Goal: Information Seeking & Learning: Learn about a topic

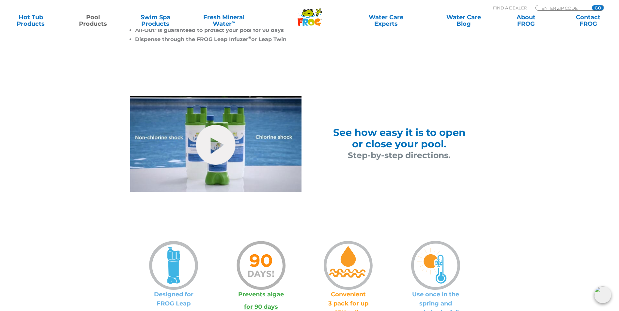
scroll to position [359, 0]
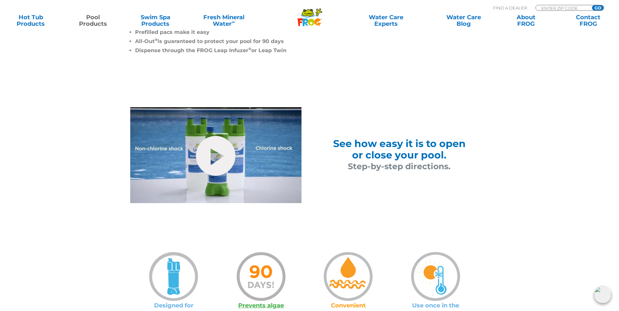
click at [397, 148] on span "See how easy it is to open" at bounding box center [399, 144] width 132 height 12
drag, startPoint x: 406, startPoint y: 175, endPoint x: 403, endPoint y: 165, distance: 10.2
click at [404, 172] on div "See how easy it is to open or close your pool. Step-by-step directions." at bounding box center [398, 155] width 179 height 96
click at [403, 166] on span "Step-by-step directions." at bounding box center [399, 166] width 103 height 10
click at [454, 155] on h2 "See how easy it is to open or close your pool." at bounding box center [399, 149] width 147 height 23
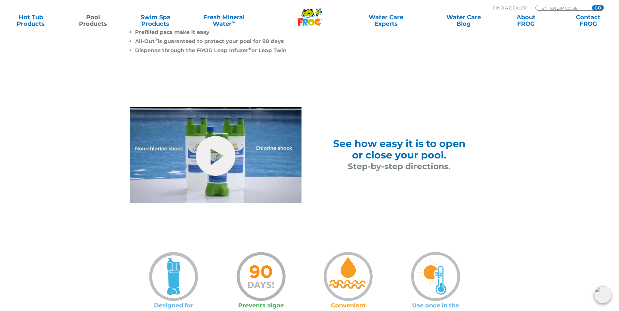
click at [409, 143] on span "See how easy it is to open" at bounding box center [399, 144] width 132 height 12
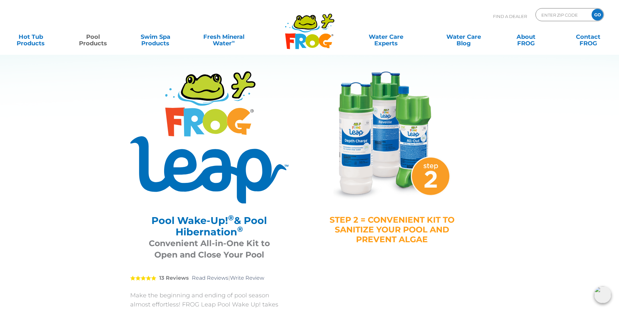
scroll to position [0, 0]
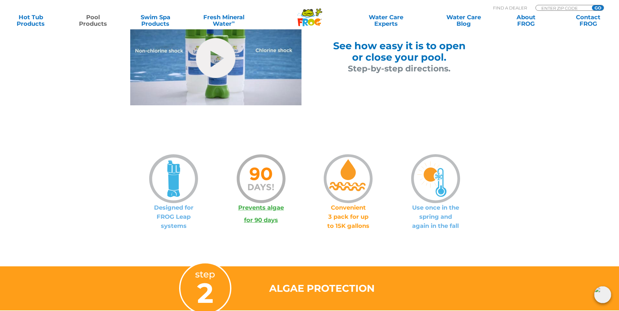
scroll to position [424, 0]
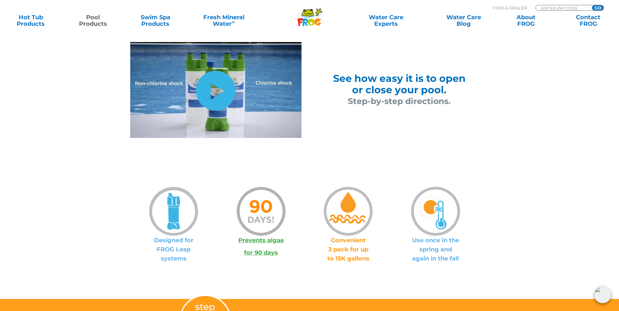
click at [211, 86] on link "hide-me" at bounding box center [215, 91] width 39 height 40
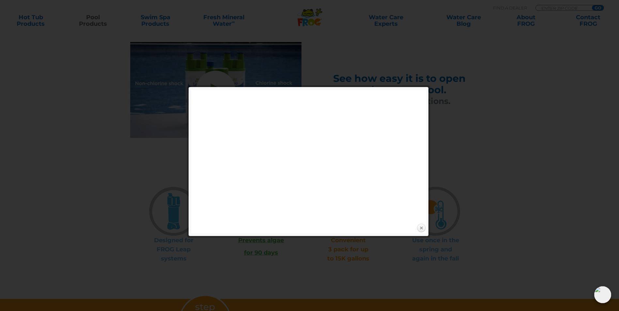
click at [420, 225] on link "Close" at bounding box center [421, 228] width 10 height 10
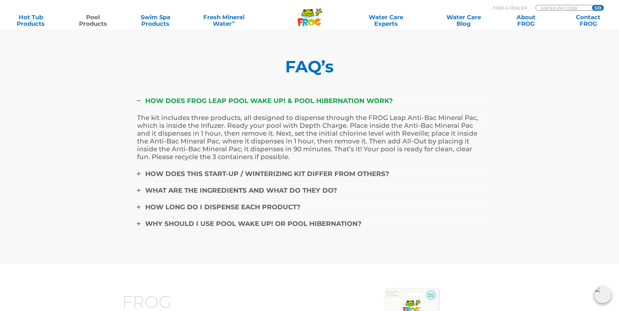
scroll to position [2609, 0]
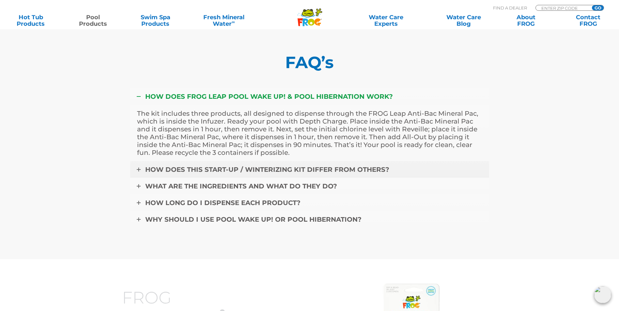
click at [222, 173] on span "HOW DOES THIS START-UP / WINTERIZING KIT DIFFER FROM OTHERS?" at bounding box center [267, 170] width 244 height 8
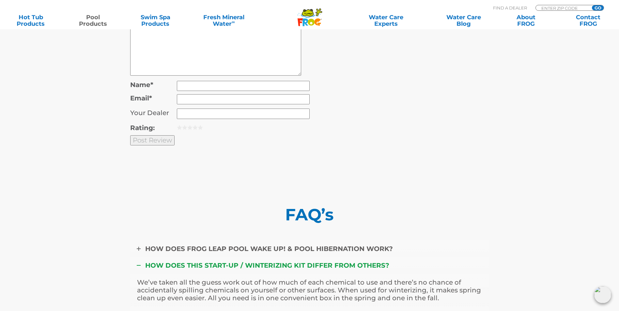
scroll to position [2576, 0]
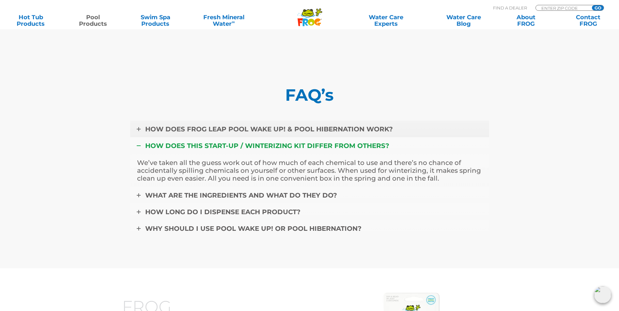
click at [239, 133] on span "HOW DOES FROG LEAP POOL WAKE UP! & POOL HIBERNATION WORK?" at bounding box center [268, 129] width 247 height 8
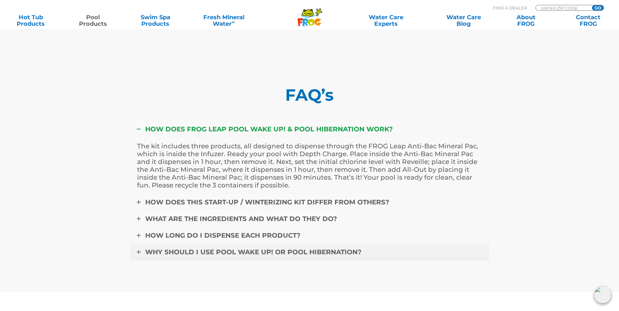
click at [321, 256] on span "WHY SHOULD I USE POOL WAKE UP! OR POOL HIBERNATION?" at bounding box center [253, 252] width 216 height 8
